Goal: Task Accomplishment & Management: Use online tool/utility

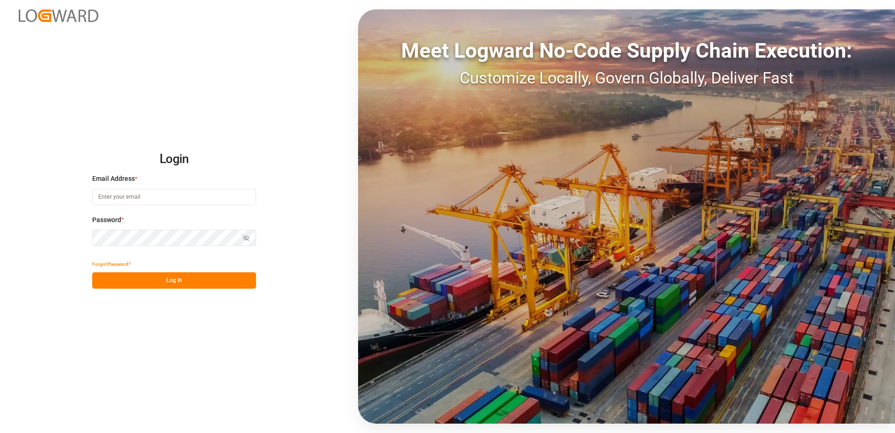
type input "[PERSON_NAME][EMAIL_ADDRESS][DOMAIN_NAME]"
click at [177, 281] on button "Log In" at bounding box center [174, 280] width 164 height 16
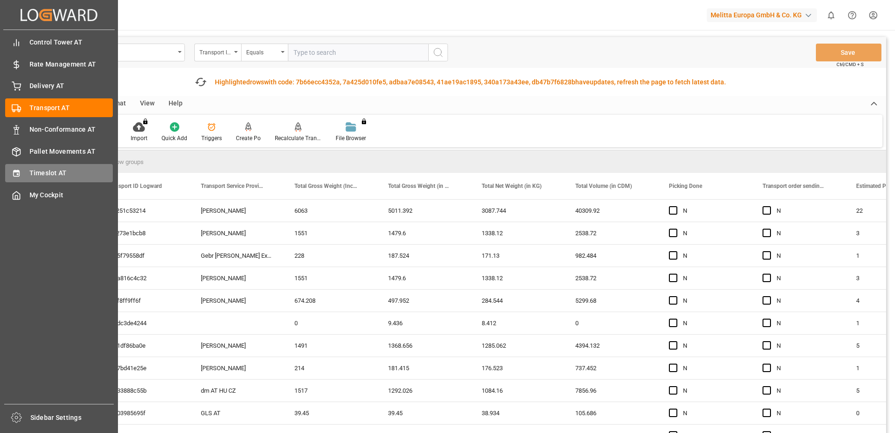
click at [27, 167] on div "Timeslot AT Timeslot AT" at bounding box center [59, 173] width 108 height 18
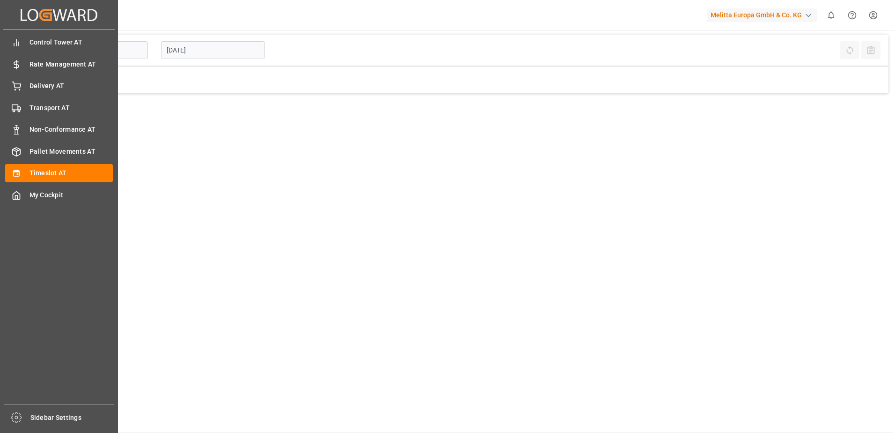
type input "Inbound AT"
